Goal: Check status

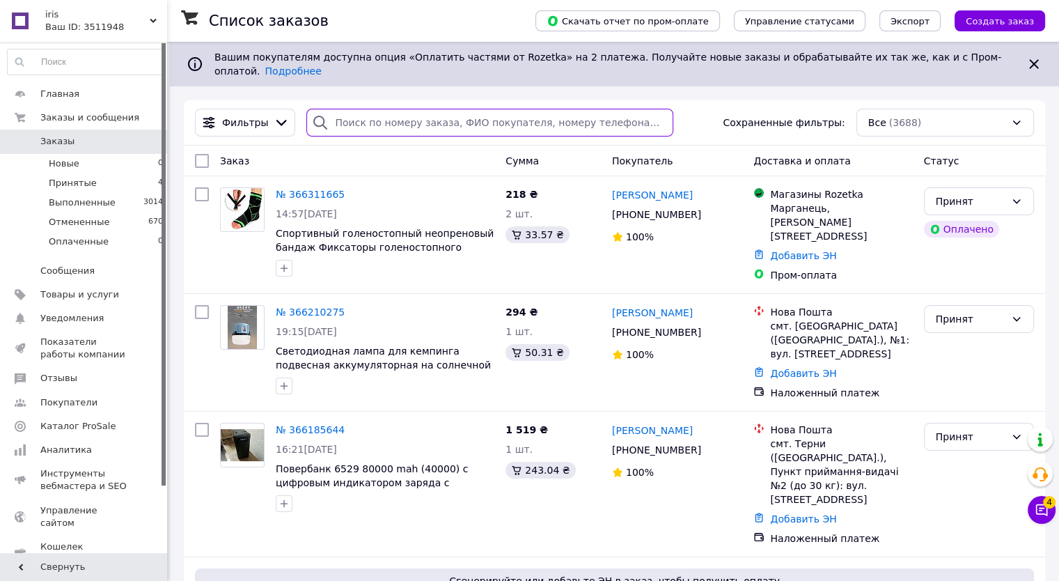
paste input "380503101837"
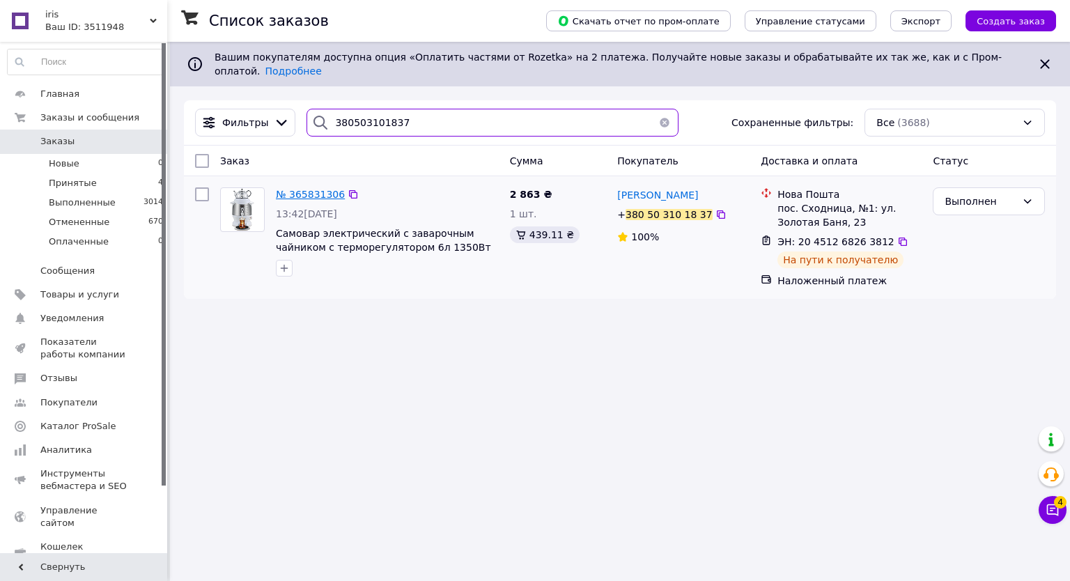
type input "380503101837"
click at [296, 189] on span "№ 365831306" at bounding box center [310, 194] width 69 height 11
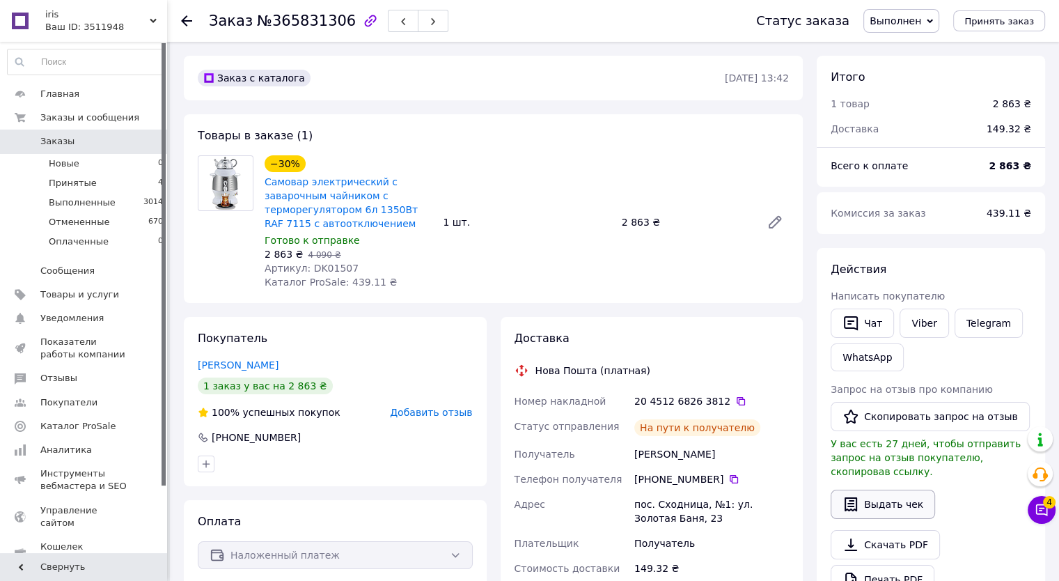
click at [883, 495] on button "Выдать чек" at bounding box center [883, 504] width 104 height 29
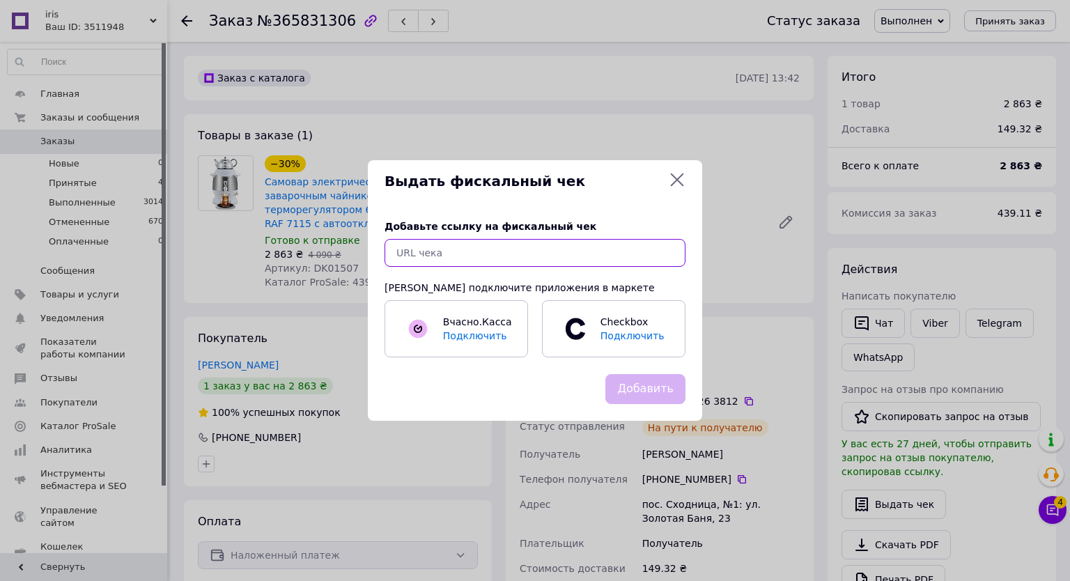
paste input "[URL][DOMAIN_NAME]"
type input "[URL][DOMAIN_NAME]"
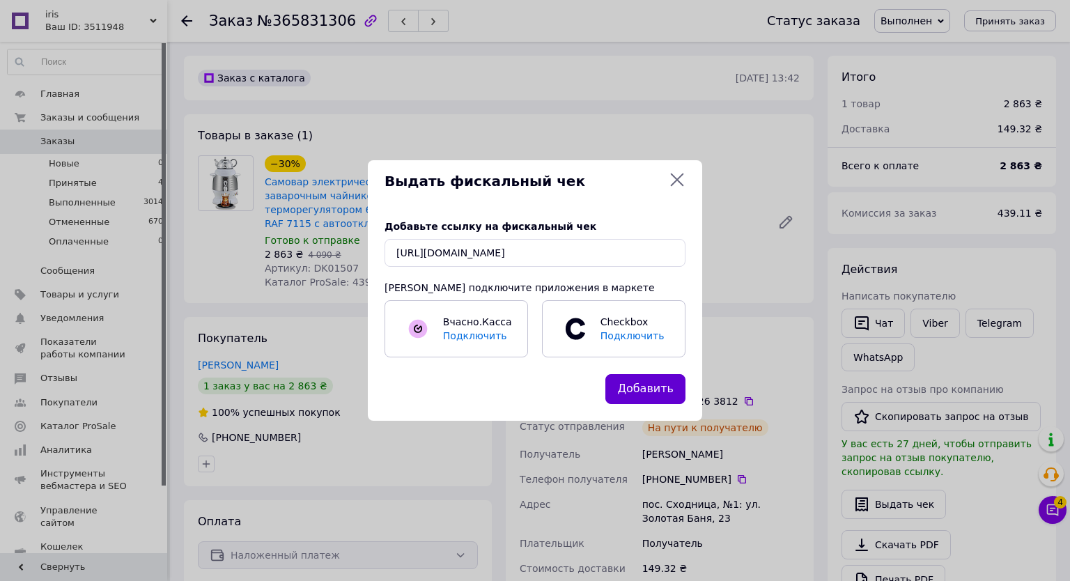
click at [651, 396] on button "Добавить" at bounding box center [645, 389] width 80 height 30
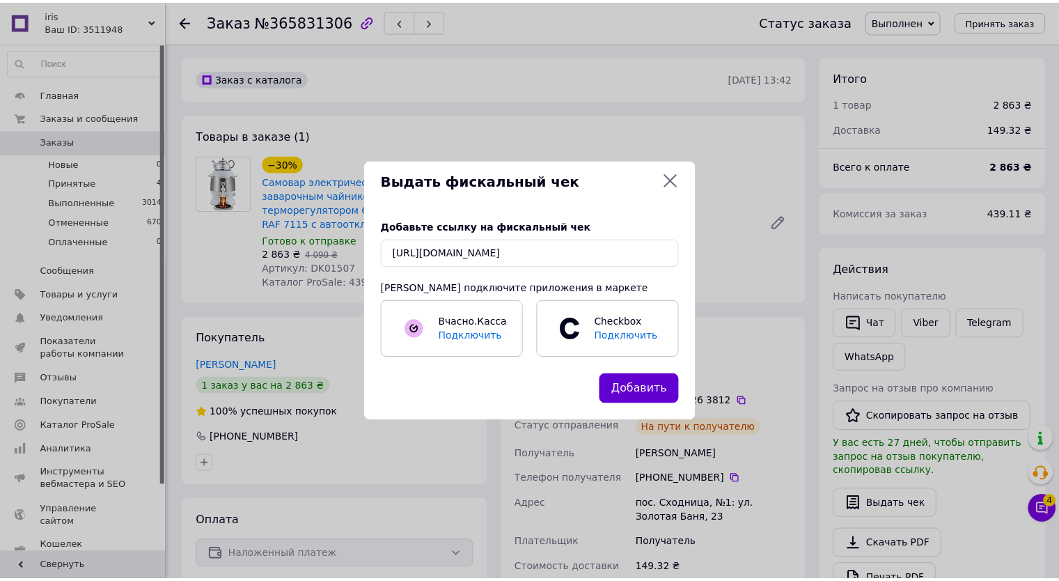
scroll to position [0, 0]
